Goal: Transaction & Acquisition: Purchase product/service

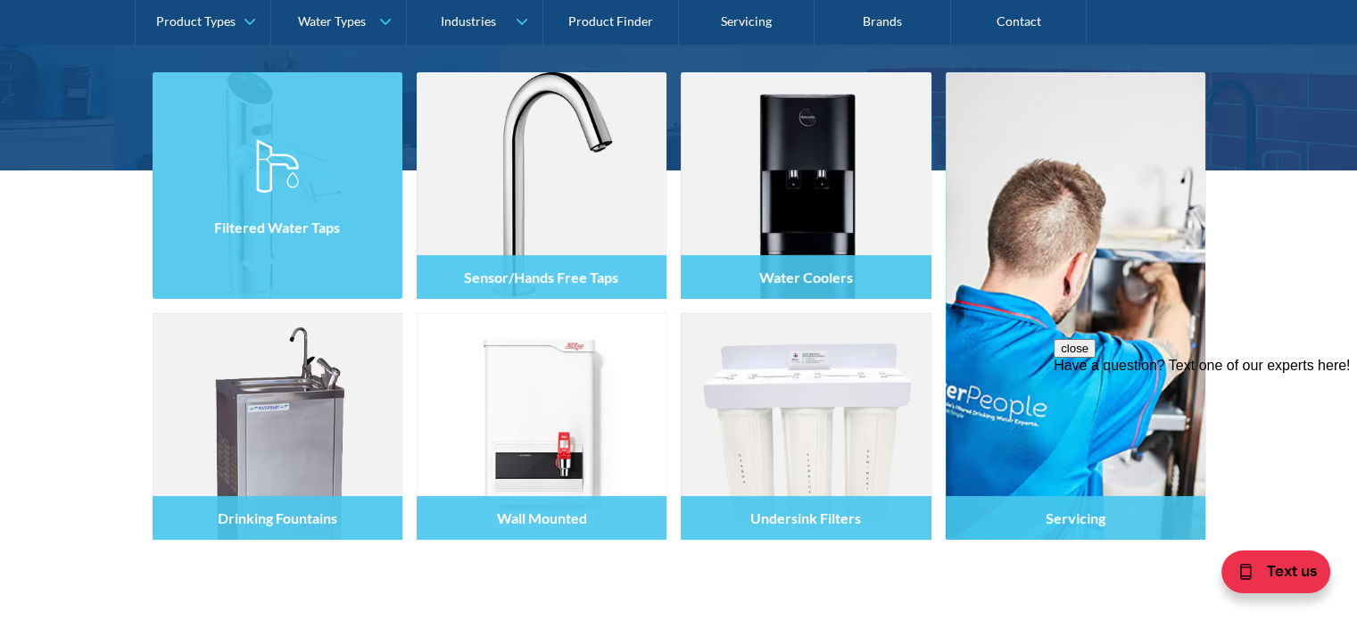
click at [326, 249] on div at bounding box center [278, 201] width 250 height 107
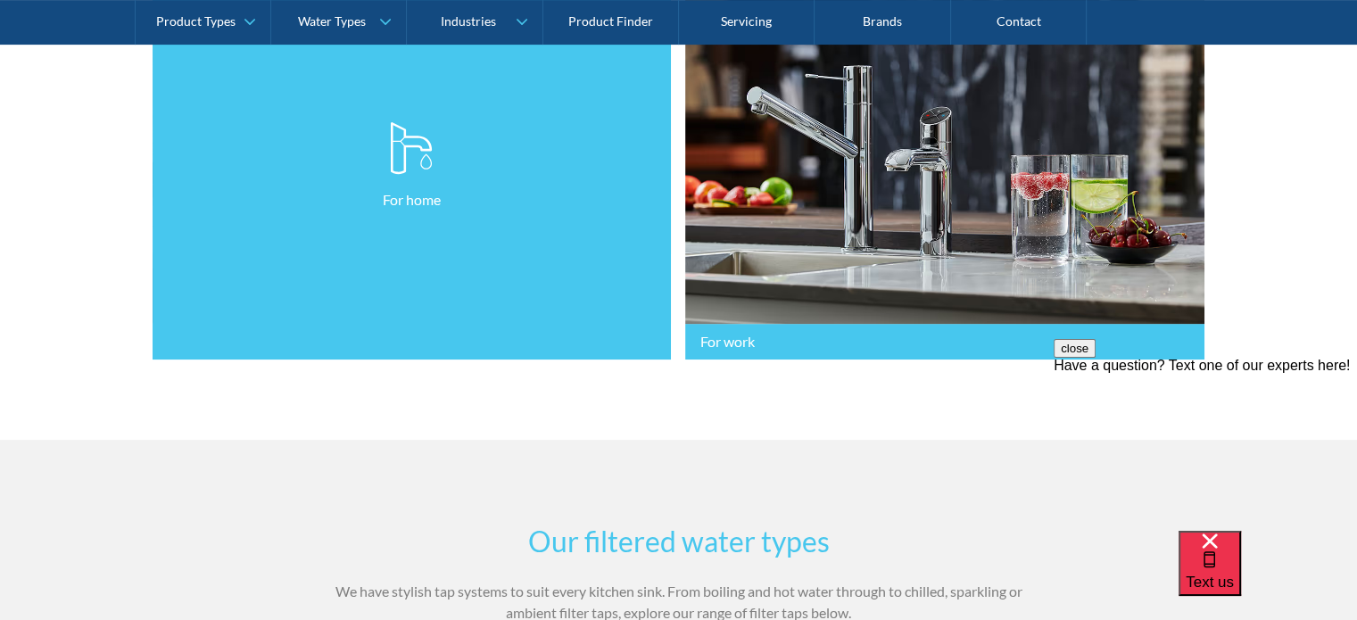
click at [467, 279] on link "For home" at bounding box center [412, 166] width 519 height 388
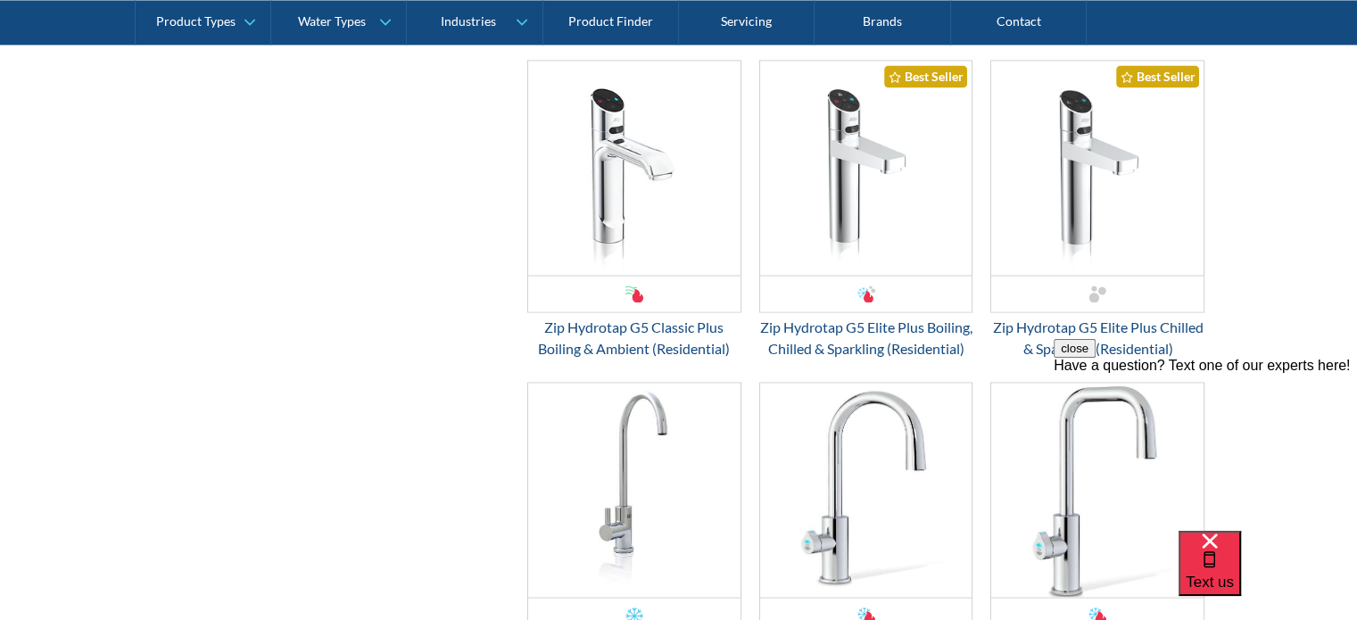
scroll to position [3020, 0]
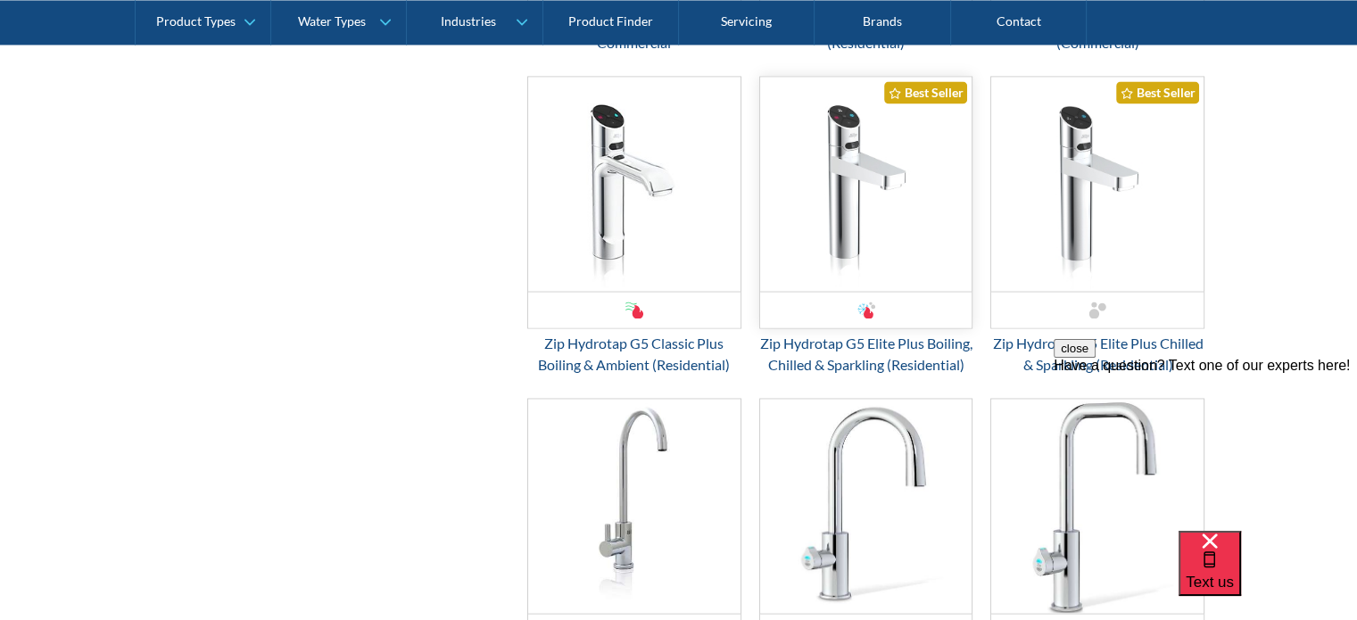
click at [863, 277] on img "Email Form 3" at bounding box center [866, 184] width 212 height 214
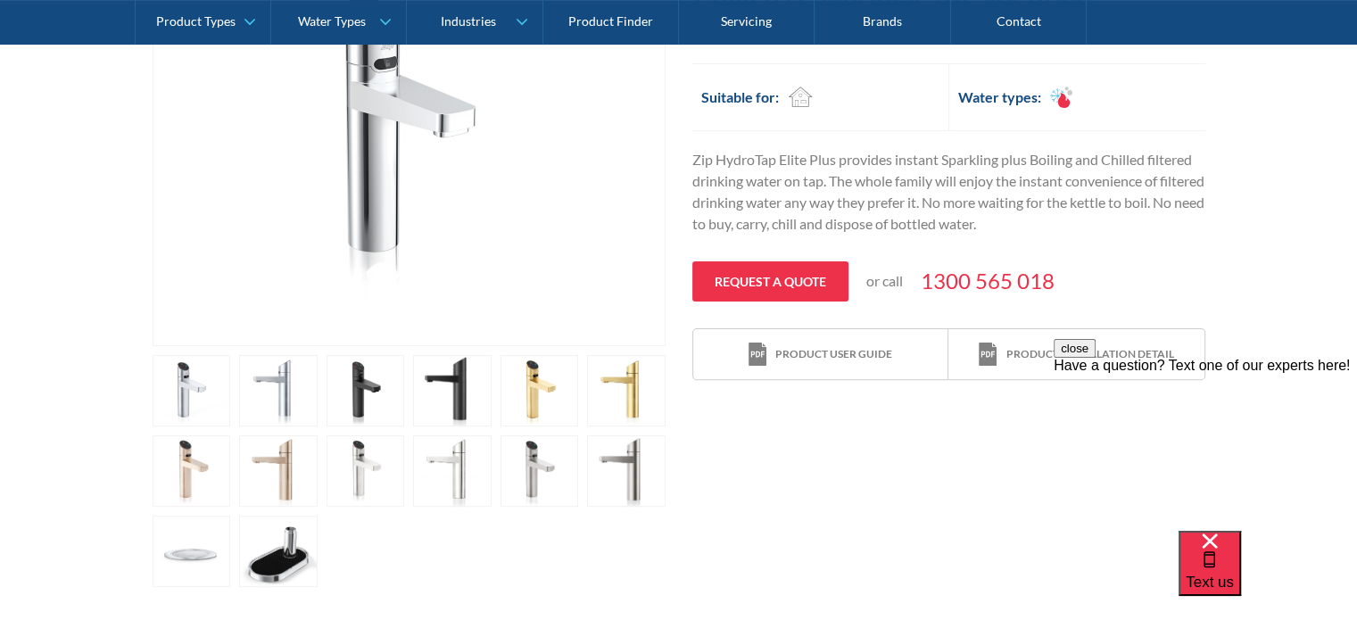
scroll to position [512, 0]
